Goal: Navigation & Orientation: Find specific page/section

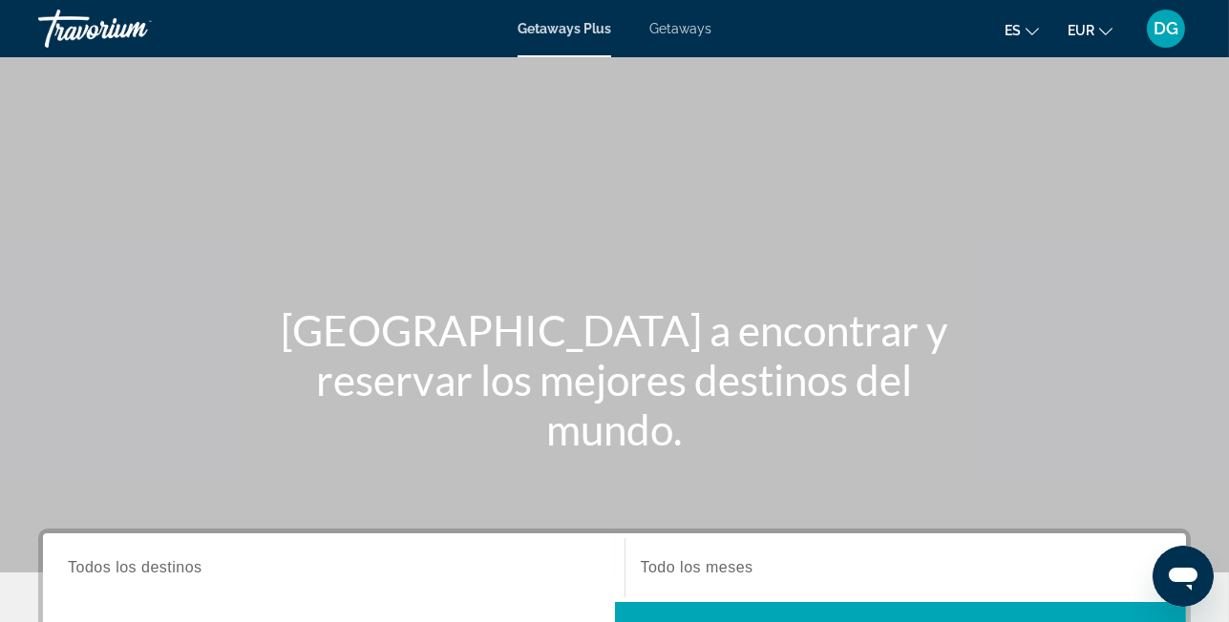
click at [702, 27] on span "Getaways" at bounding box center [680, 28] width 62 height 15
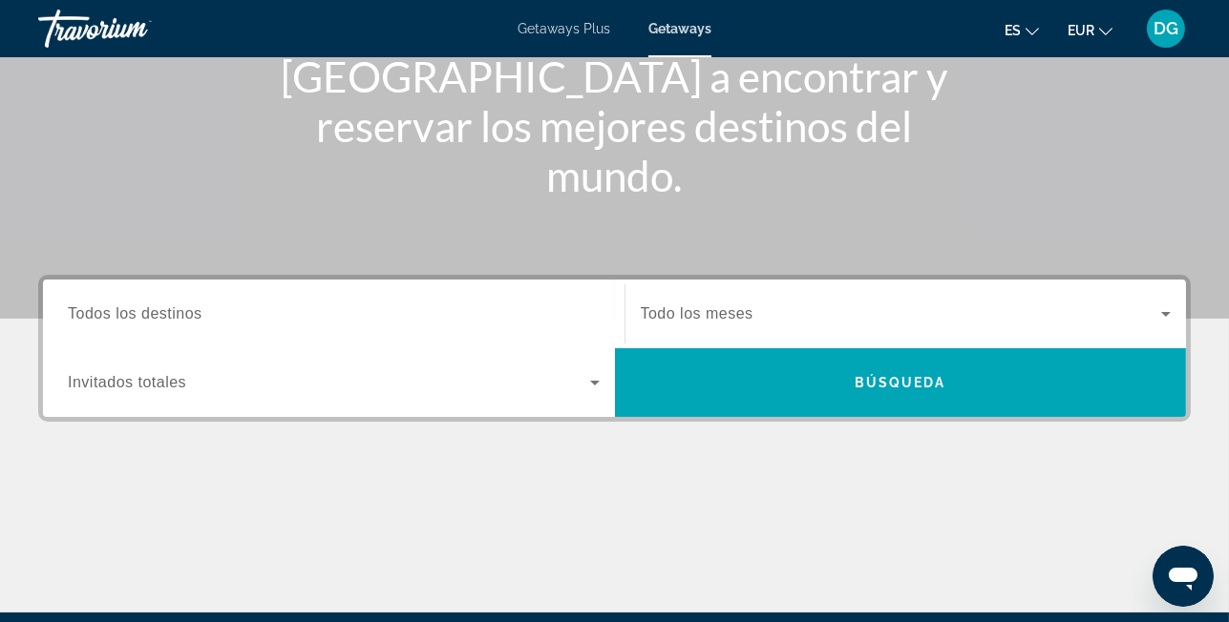
scroll to position [191, 0]
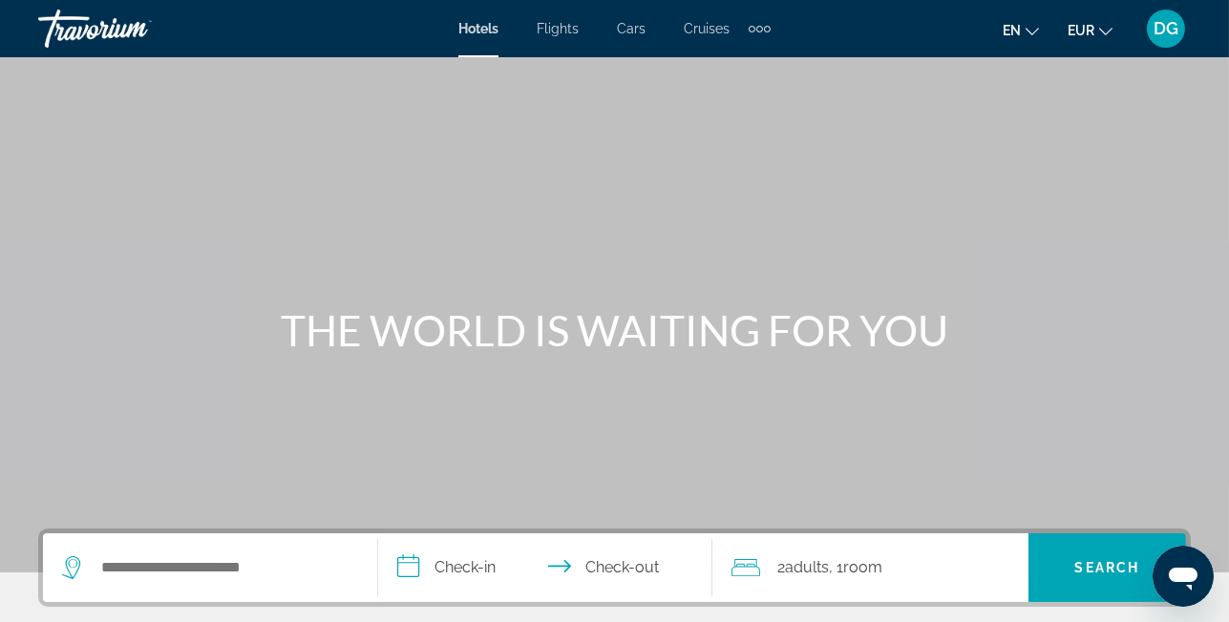
click at [79, 19] on div "Travorium" at bounding box center [133, 29] width 191 height 50
click at [74, 19] on div "Travorium" at bounding box center [133, 29] width 191 height 50
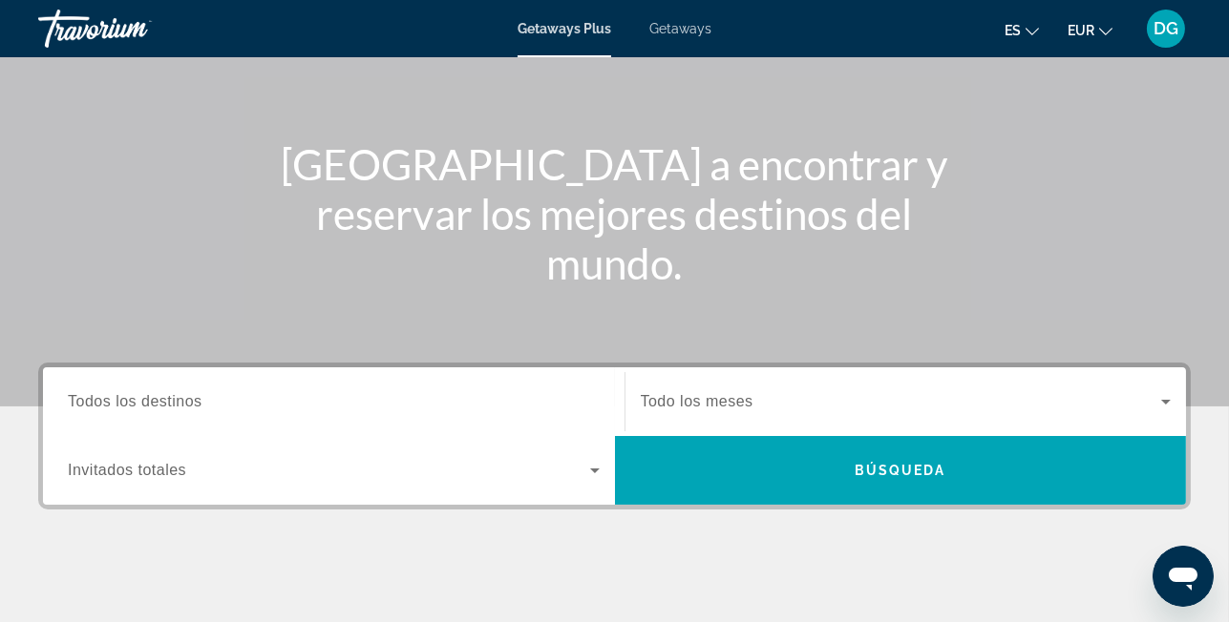
scroll to position [191, 0]
